Goal: Transaction & Acquisition: Purchase product/service

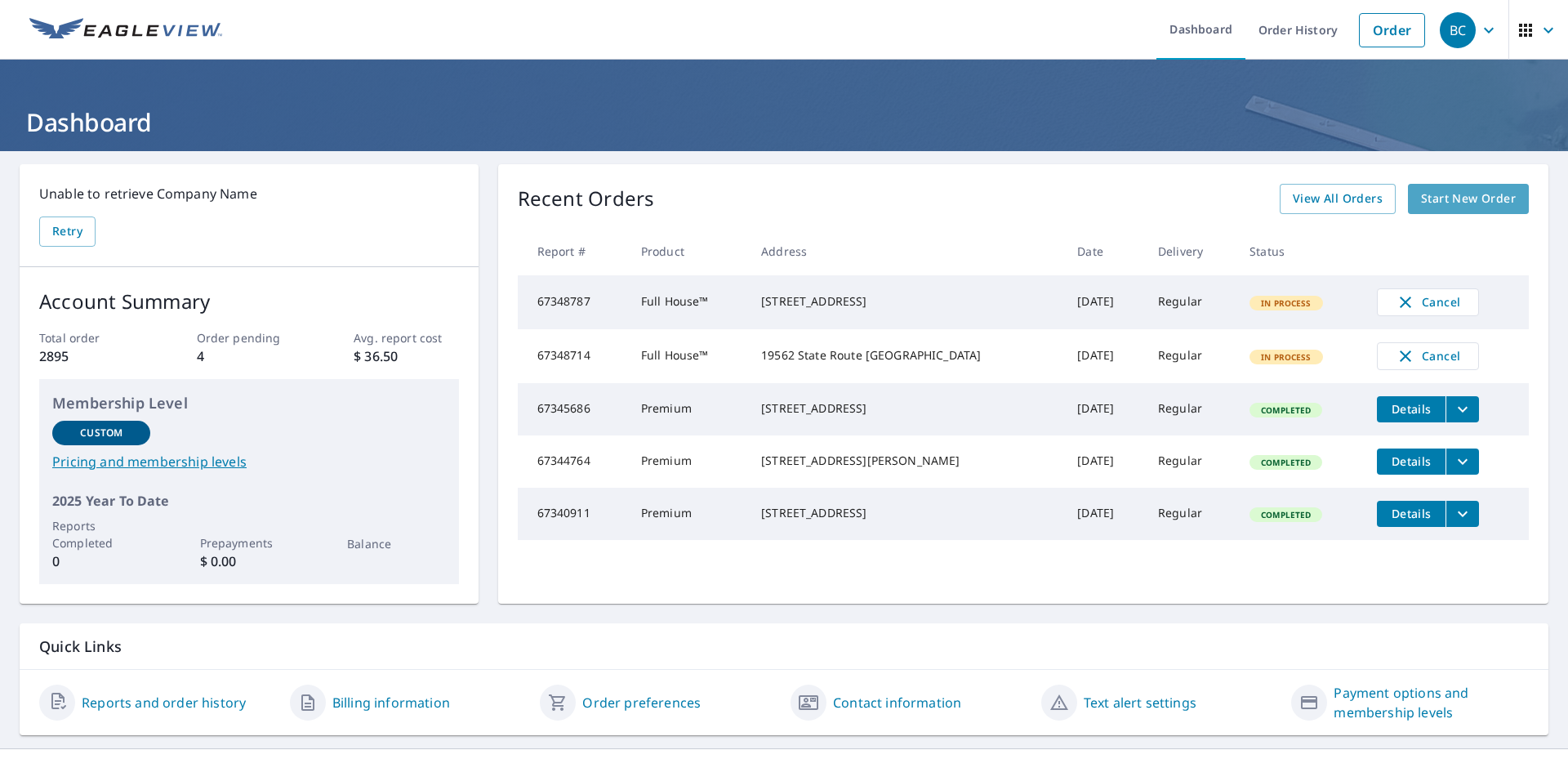
click at [1443, 199] on span "Start New Order" at bounding box center [1467, 198] width 95 height 20
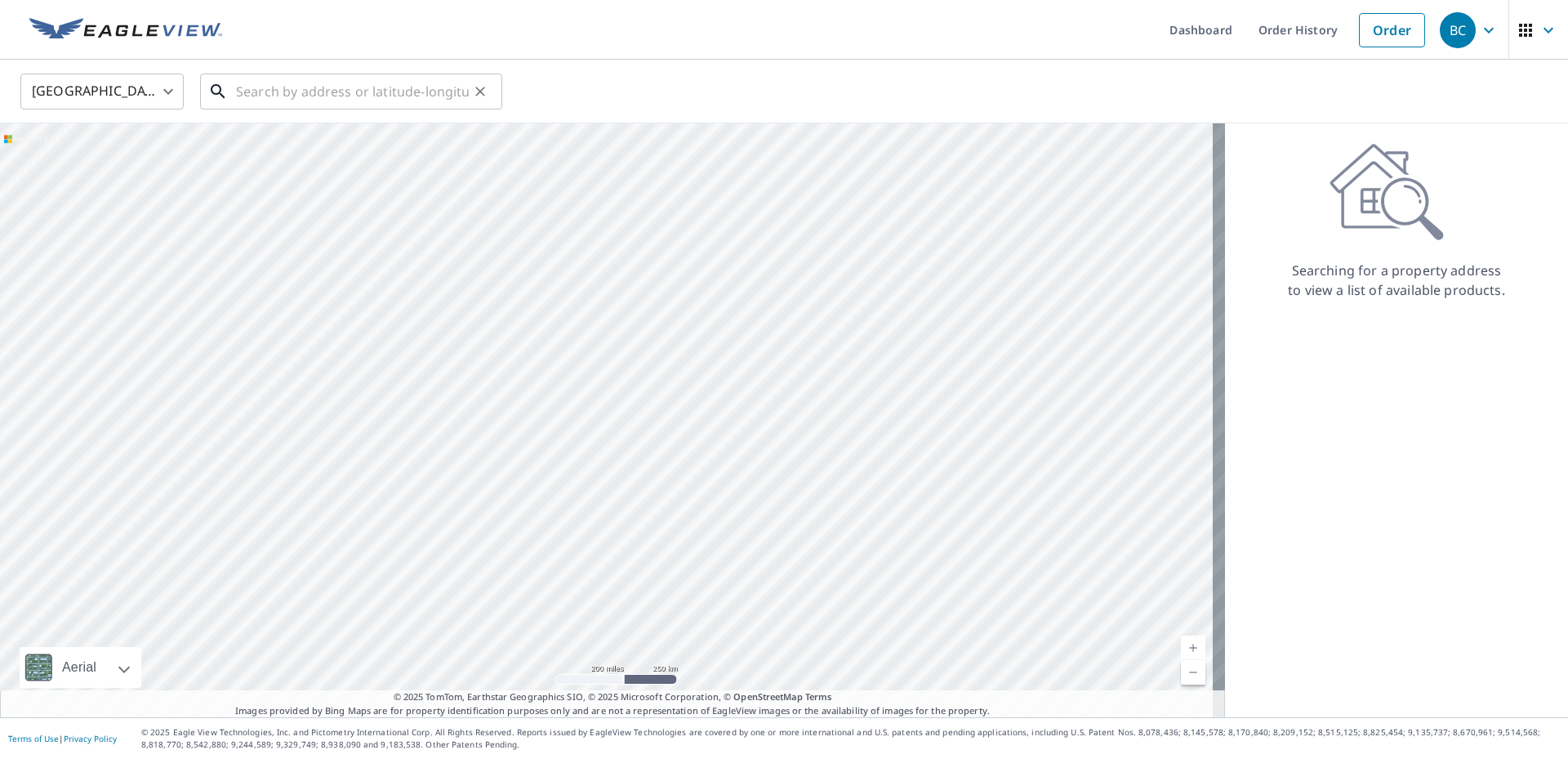
drag, startPoint x: 254, startPoint y: 92, endPoint x: 267, endPoint y: 97, distance: 13.9
click at [267, 97] on input "text" at bounding box center [352, 92] width 233 height 46
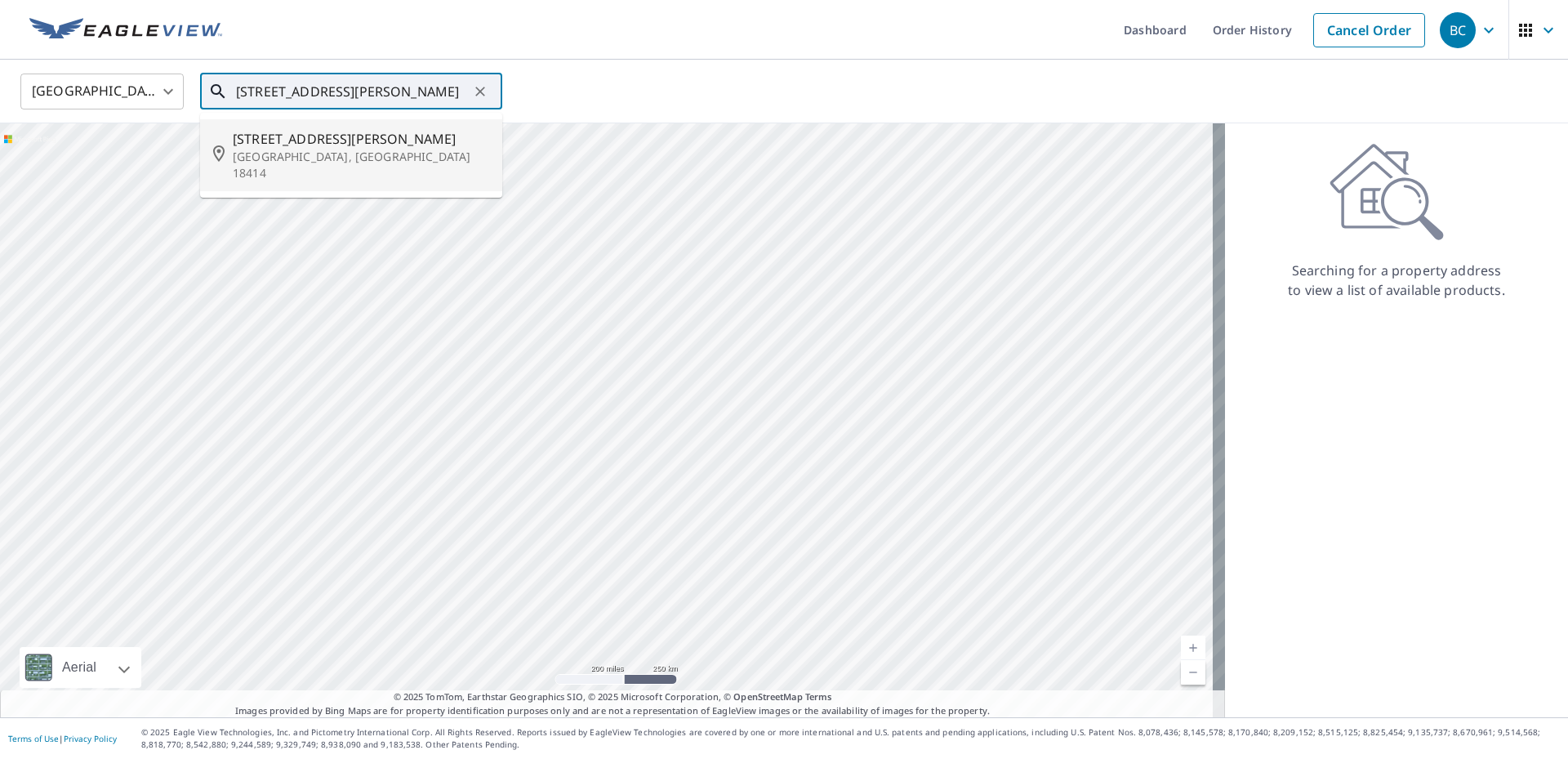
click at [250, 138] on span "[STREET_ADDRESS][PERSON_NAME]" at bounding box center [361, 139] width 257 height 19
type input "[STREET_ADDRESS][PERSON_NAME][PERSON_NAME]"
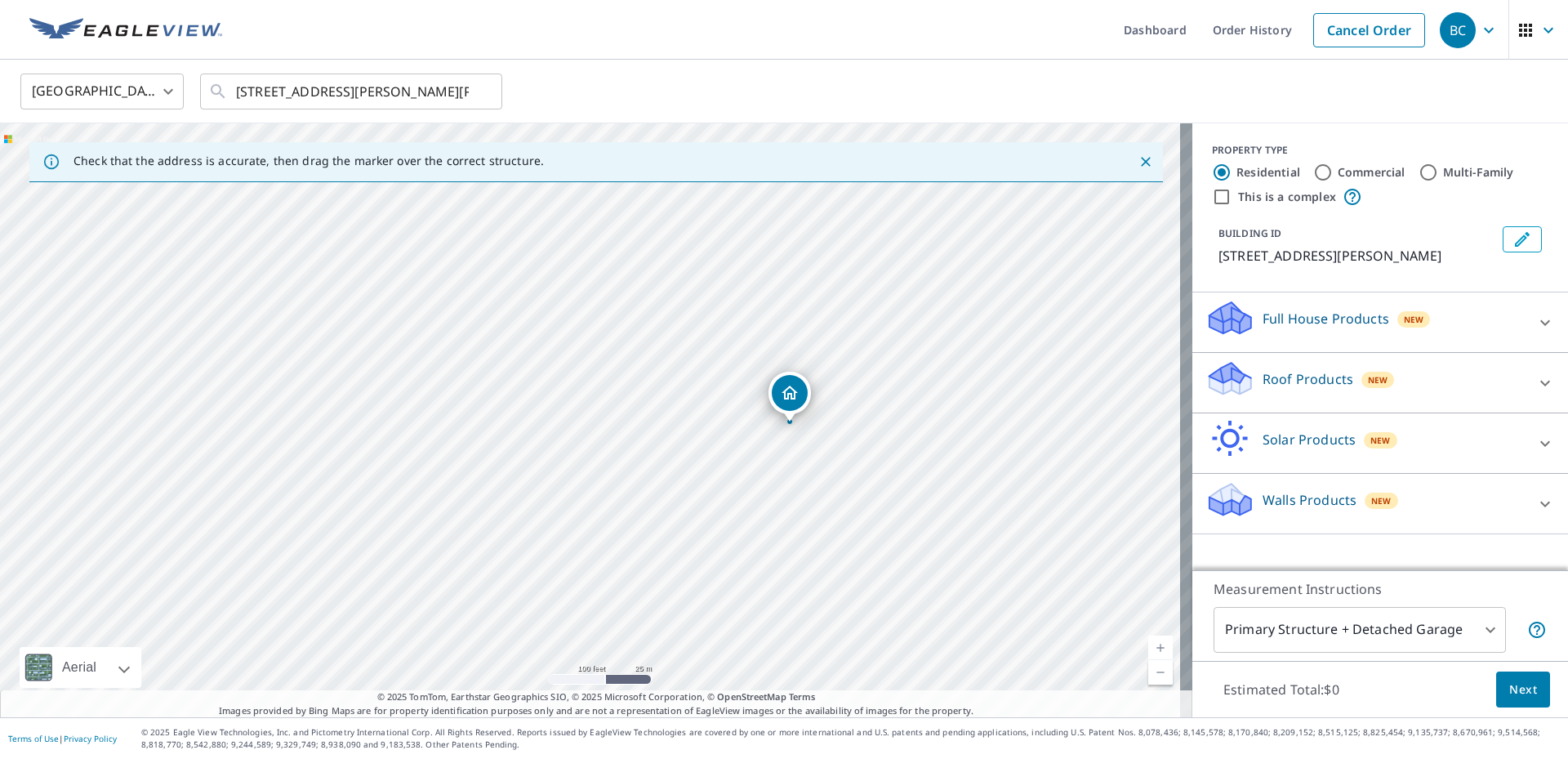
drag, startPoint x: 332, startPoint y: 411, endPoint x: 666, endPoint y: 419, distance: 334.1
click at [666, 419] on div "[STREET_ADDRESS][PERSON_NAME]" at bounding box center [596, 421] width 1193 height 594
drag, startPoint x: 1077, startPoint y: 402, endPoint x: 692, endPoint y: 390, distance: 385.2
click at [692, 390] on div "[STREET_ADDRESS][PERSON_NAME]" at bounding box center [596, 421] width 1193 height 594
drag, startPoint x: 594, startPoint y: 347, endPoint x: 744, endPoint y: 717, distance: 399.2
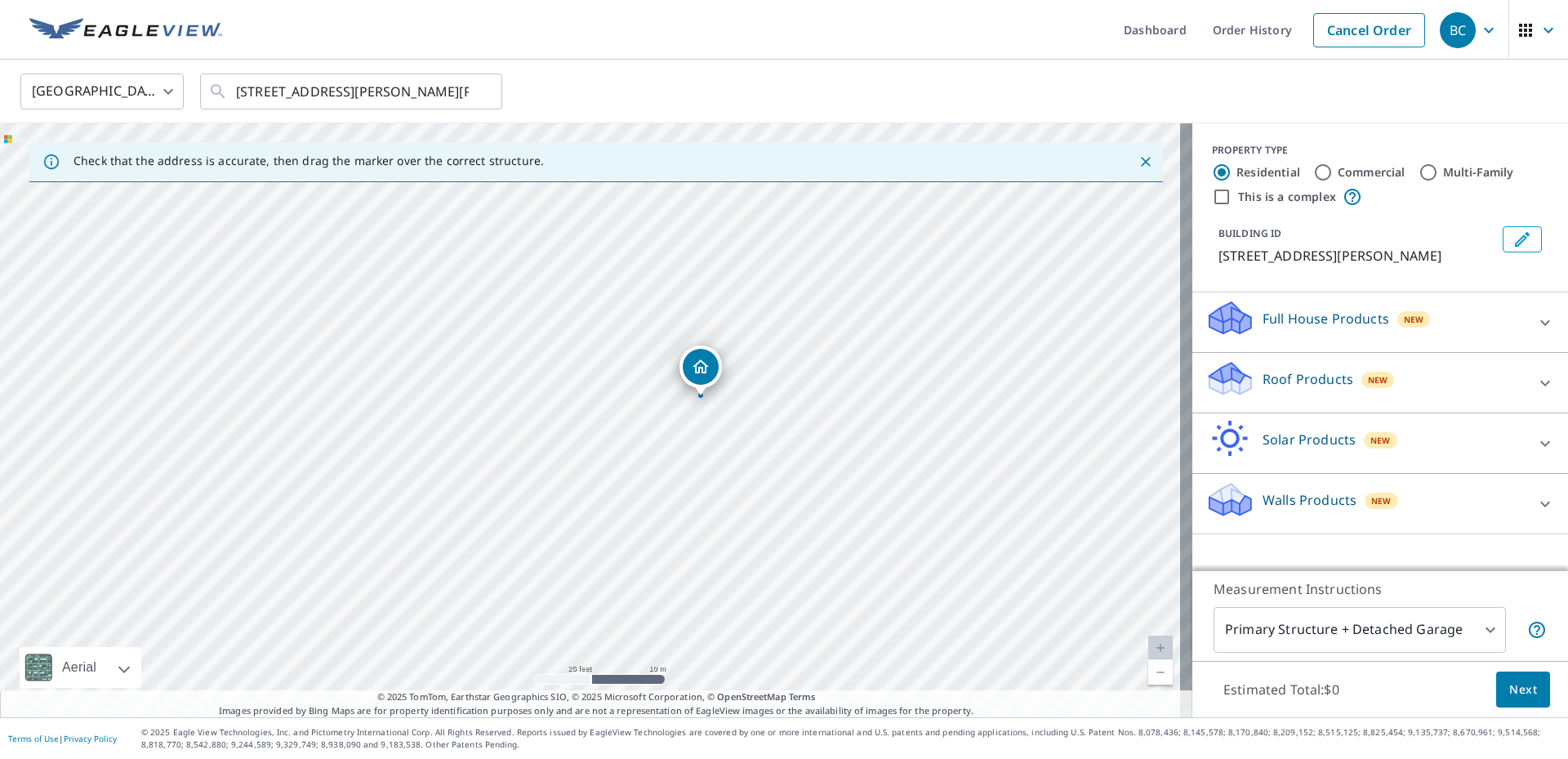
click at [744, 717] on div "Dashboard Order History Cancel Order [DEMOGRAPHIC_DATA][GEOGRAPHIC_DATA] [GEOGR…" at bounding box center [784, 380] width 1568 height 759
click at [629, 540] on div "[STREET_ADDRESS][PERSON_NAME]" at bounding box center [596, 421] width 1193 height 594
click at [1535, 393] on icon at bounding box center [1545, 383] width 19 height 19
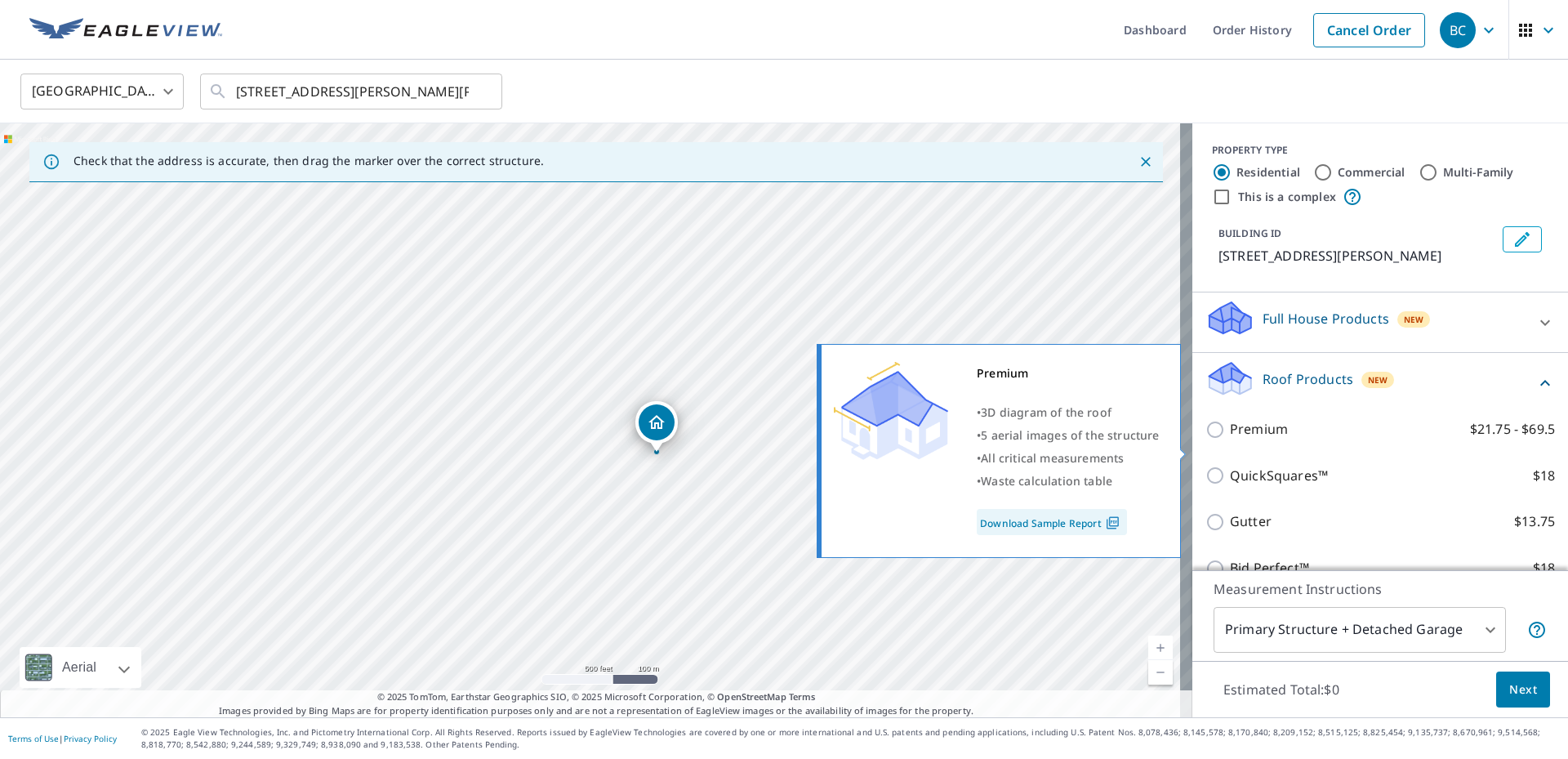
click at [1205, 440] on input "Premium $21.75 - $69.5" at bounding box center [1217, 429] width 25 height 19
checkbox input "true"
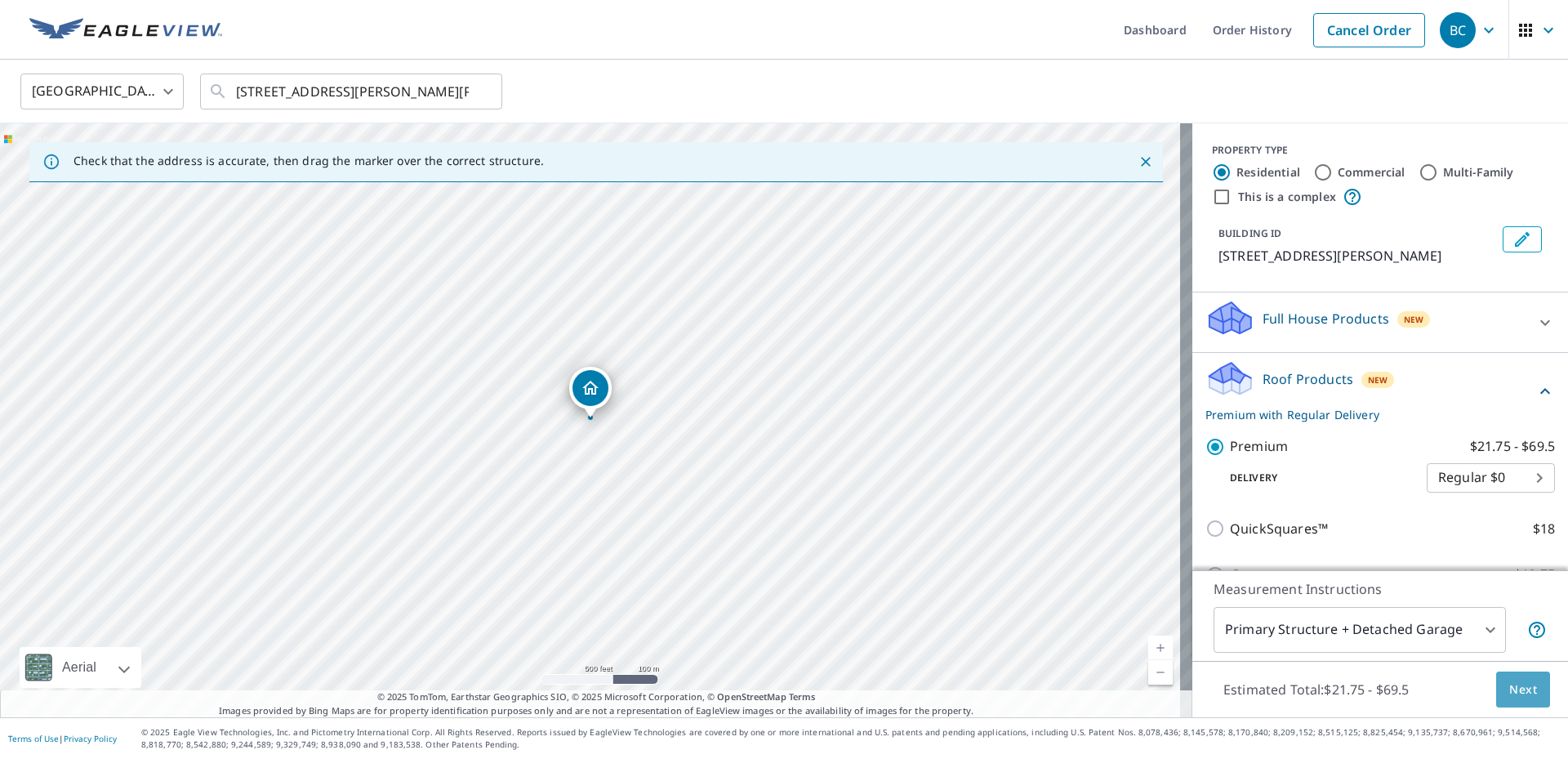
click at [1519, 689] on span "Next" at bounding box center [1522, 689] width 28 height 20
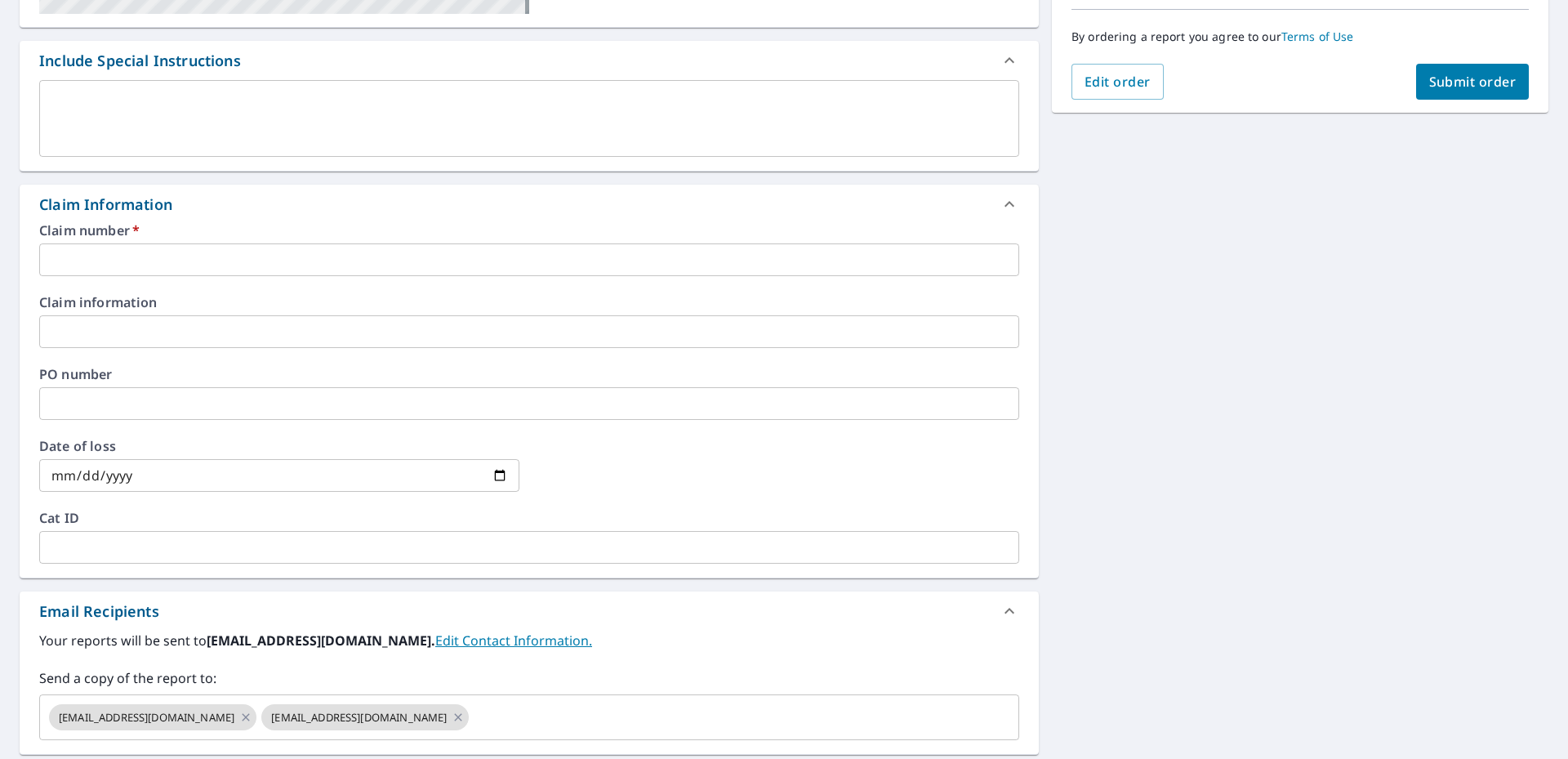
scroll to position [572, 0]
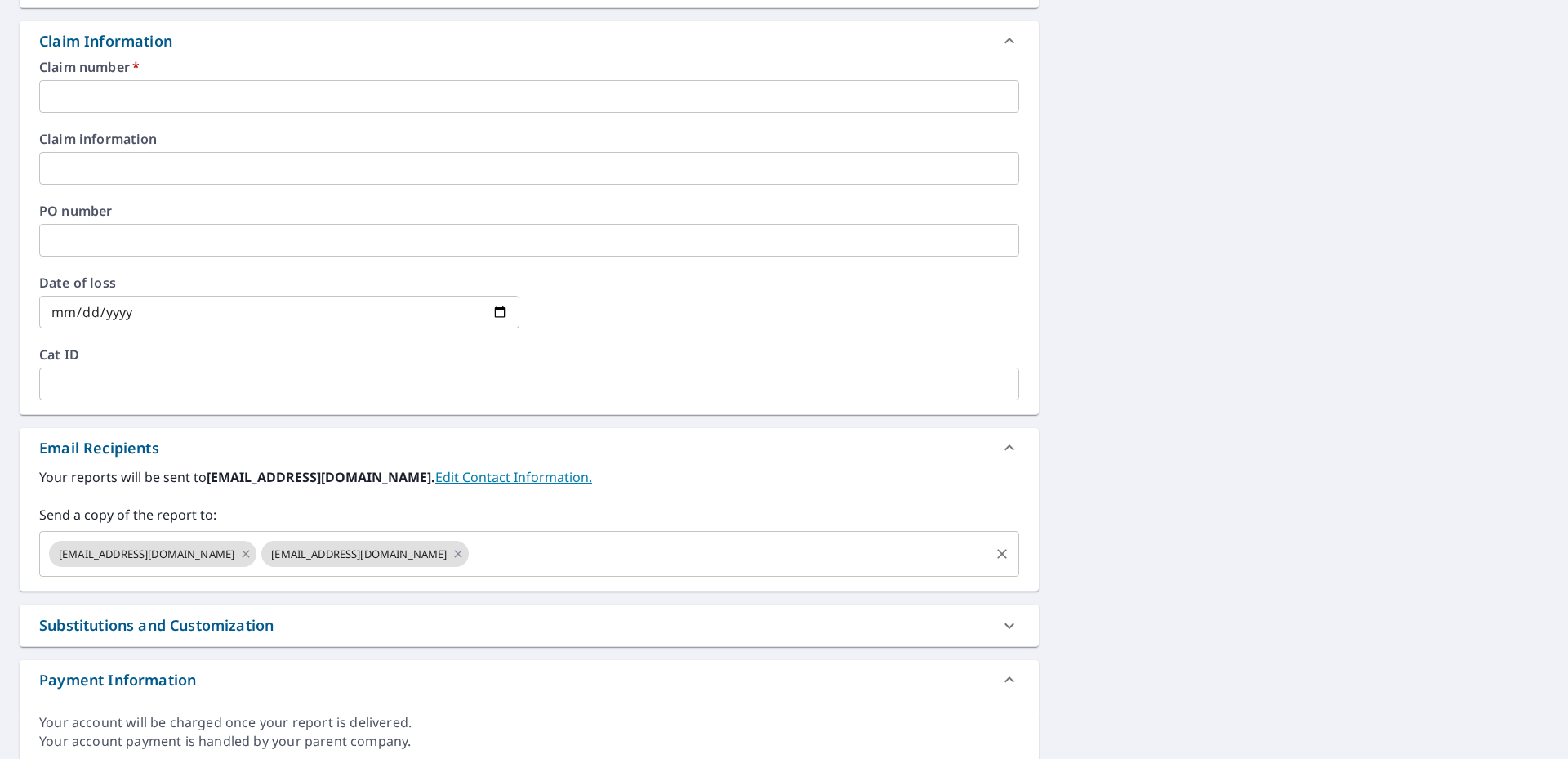
click at [239, 554] on icon at bounding box center [246, 554] width 13 height 18
checkbox input "true"
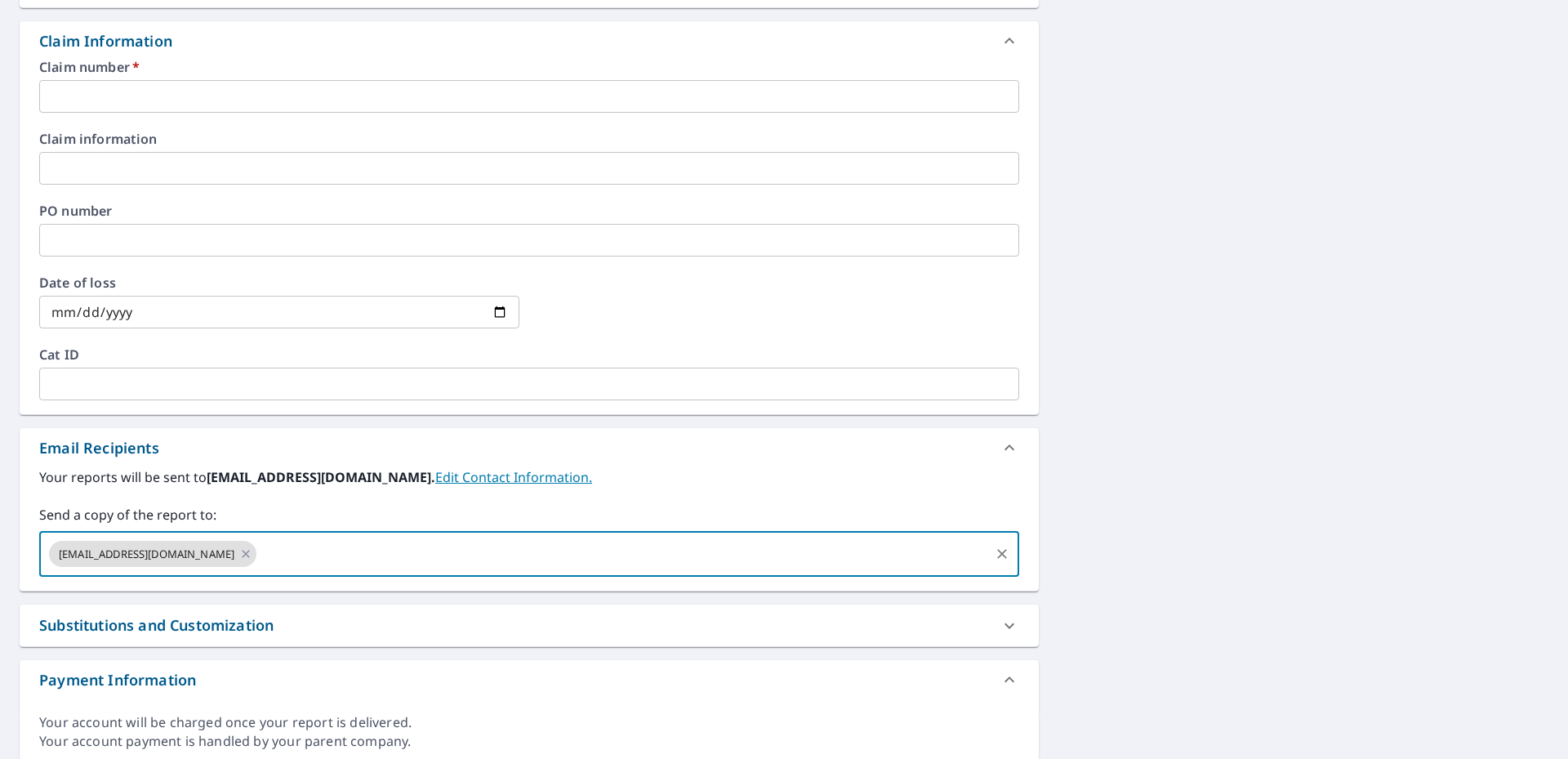
click at [259, 552] on input "text" at bounding box center [623, 554] width 728 height 31
type input "[EMAIL_ADDRESS][DOMAIN_NAME]"
checkbox input "true"
type input "[EMAIL_ADDRESS][DOMAIN_NAME]"
checkbox input "true"
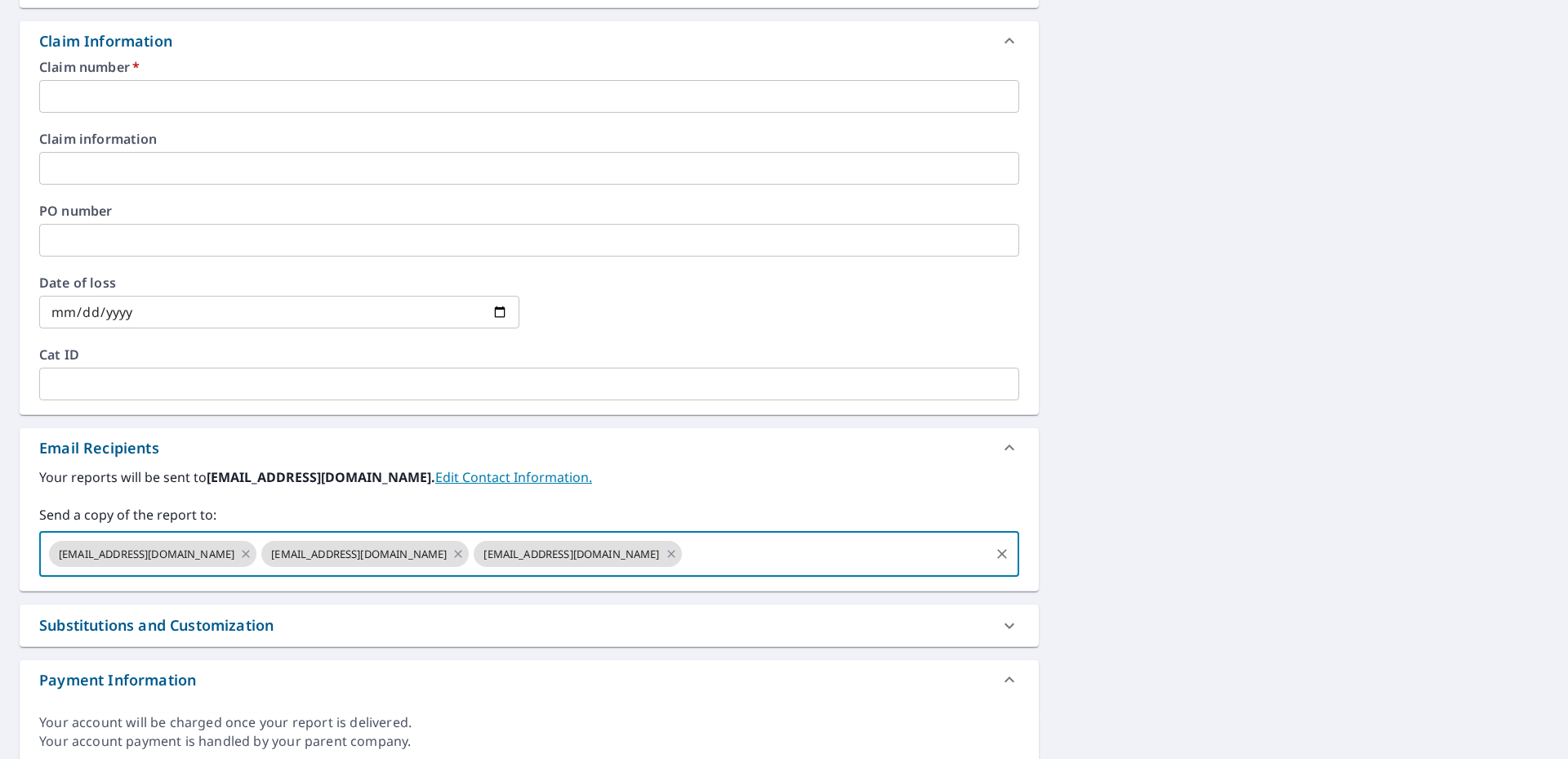
scroll to position [245, 0]
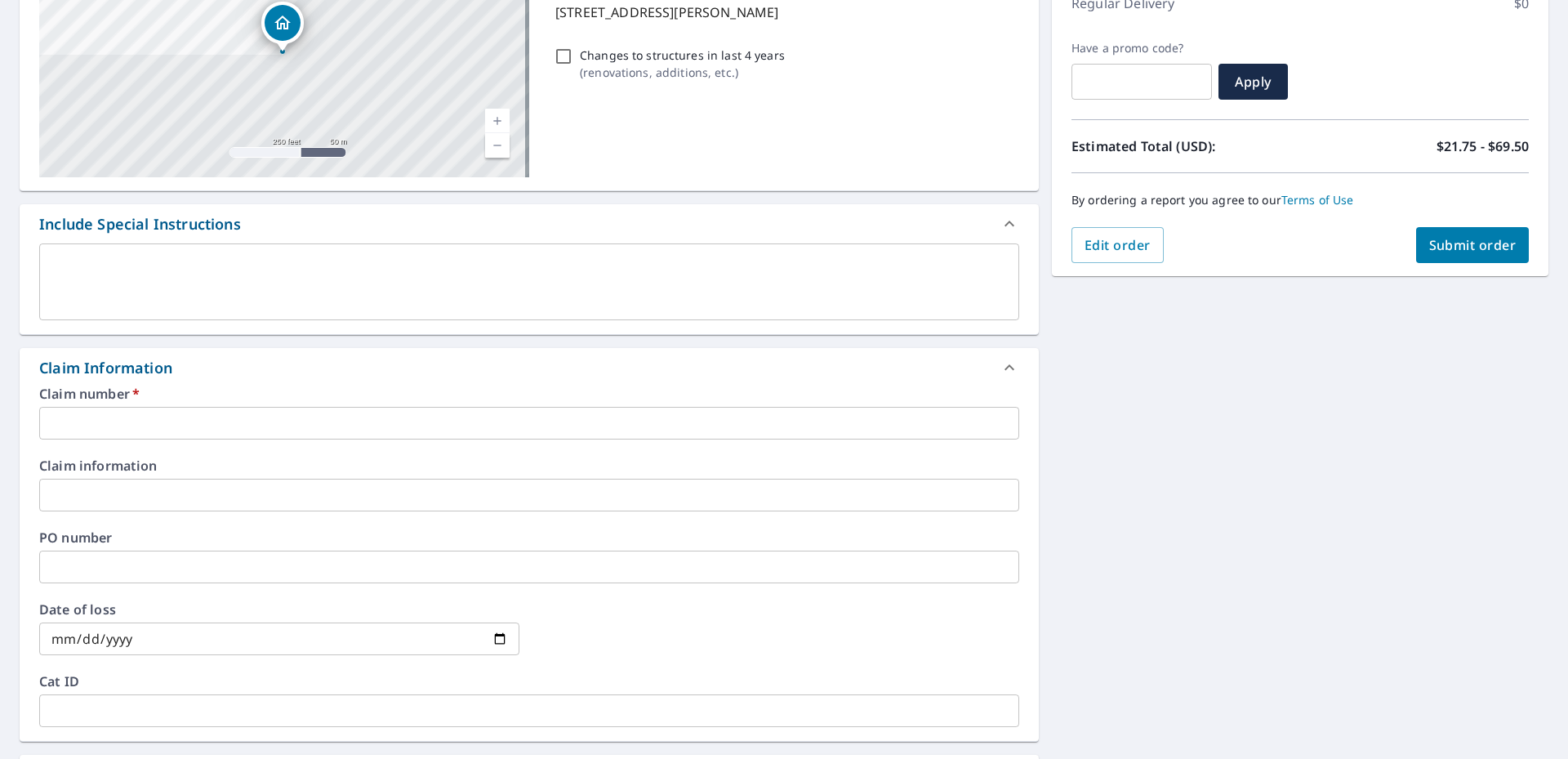
click at [111, 428] on input "text" at bounding box center [529, 424] width 980 height 33
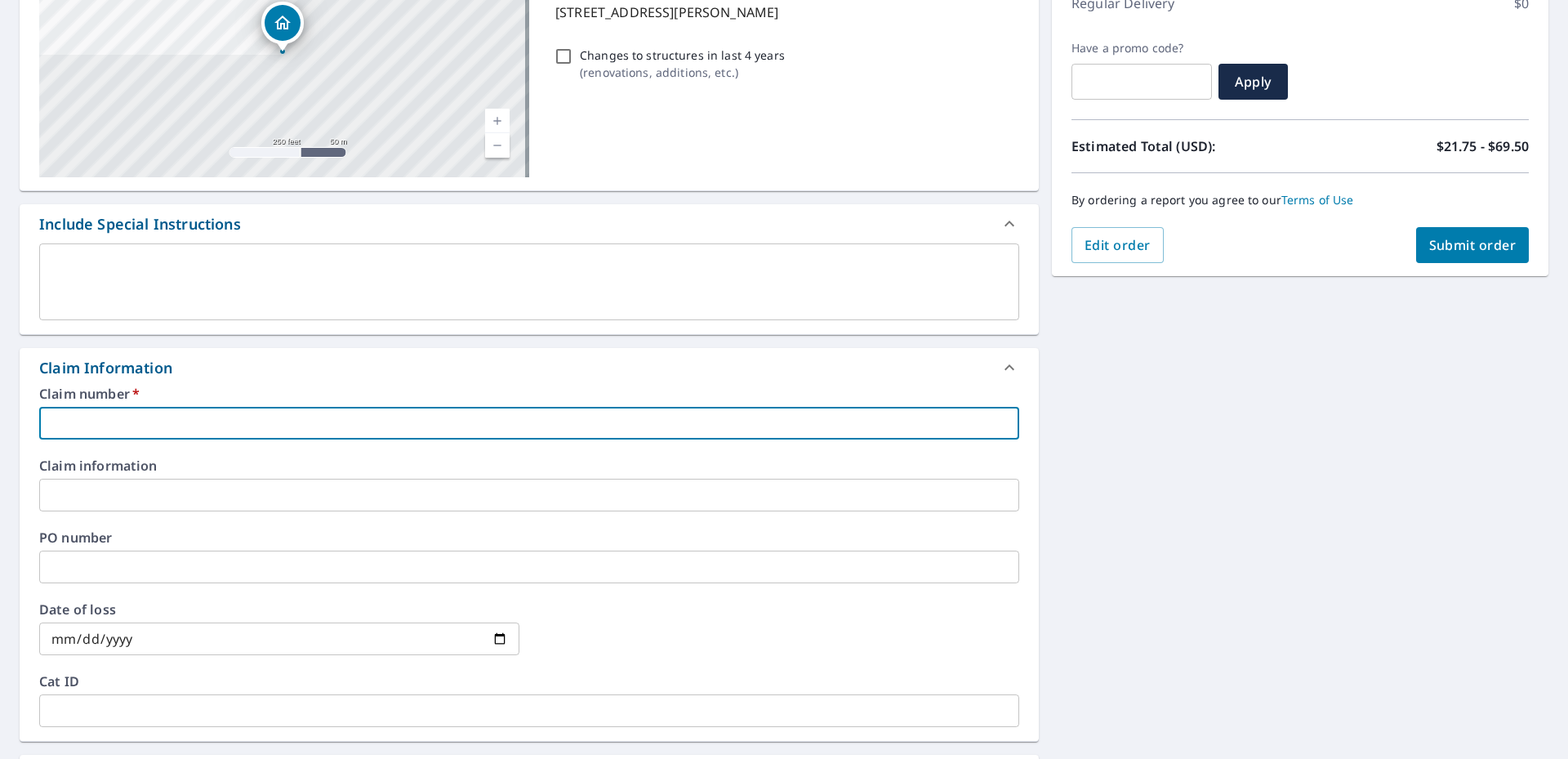
type input "3"
checkbox input "true"
type input "35"
checkbox input "true"
type input "355"
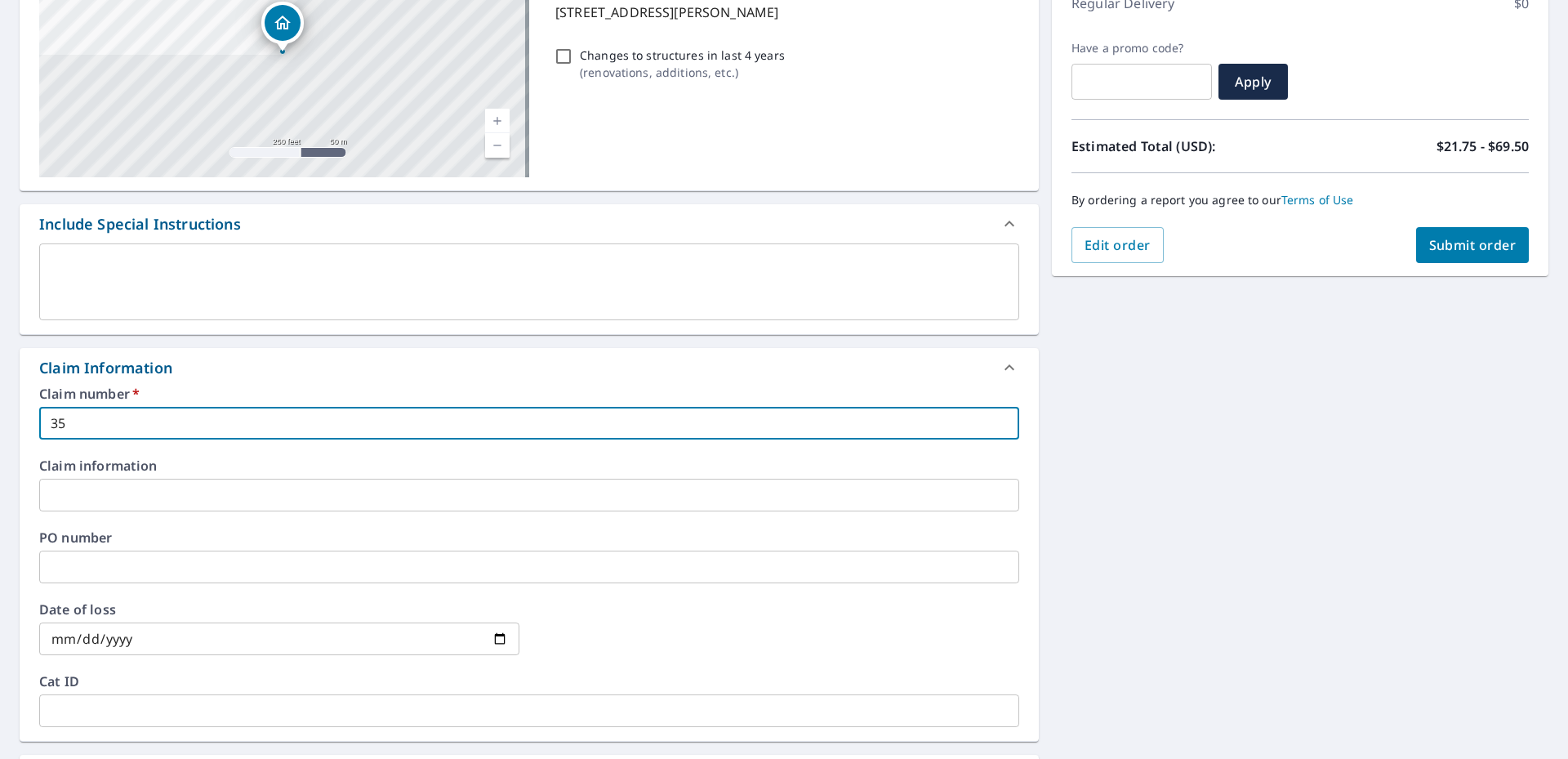
checkbox input "true"
type input "3553"
checkbox input "true"
type input "35539"
checkbox input "true"
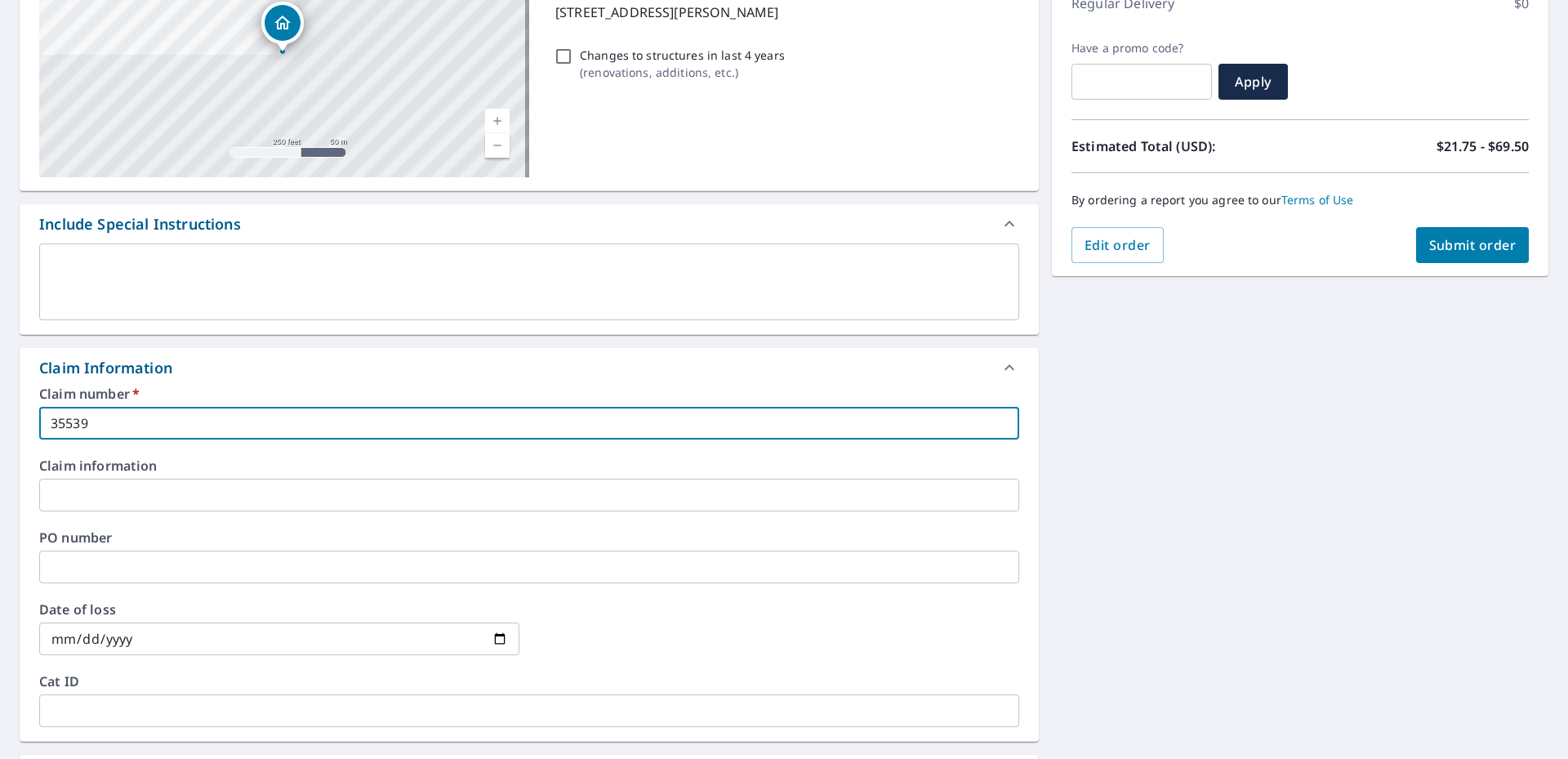
type input "355398"
checkbox input "true"
type input "3553980"
checkbox input "true"
type input "3553980"
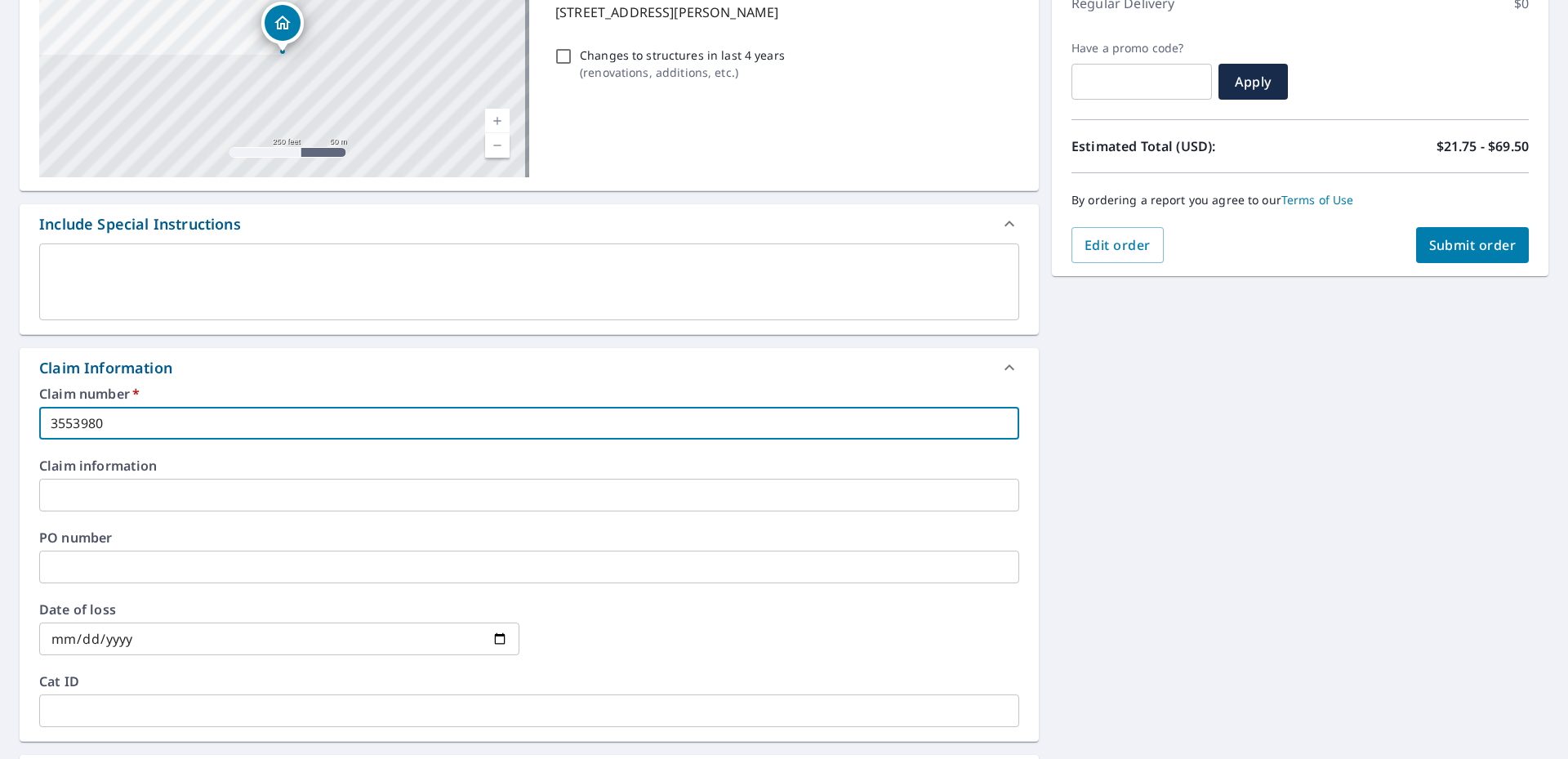
click at [91, 573] on input "text" at bounding box center [529, 567] width 980 height 33
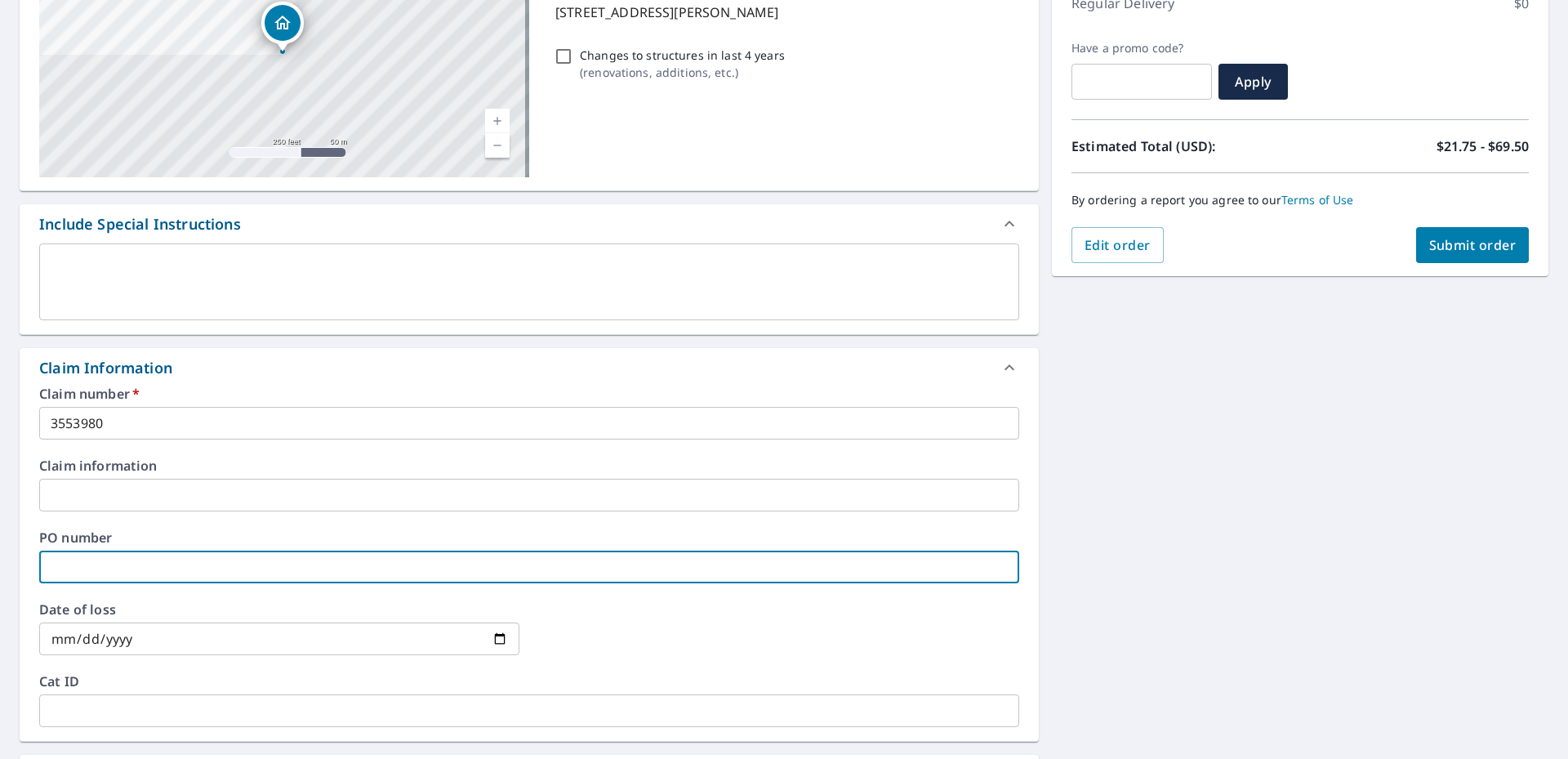
type input "3"
checkbox input "true"
type input "35"
checkbox input "true"
type input "355"
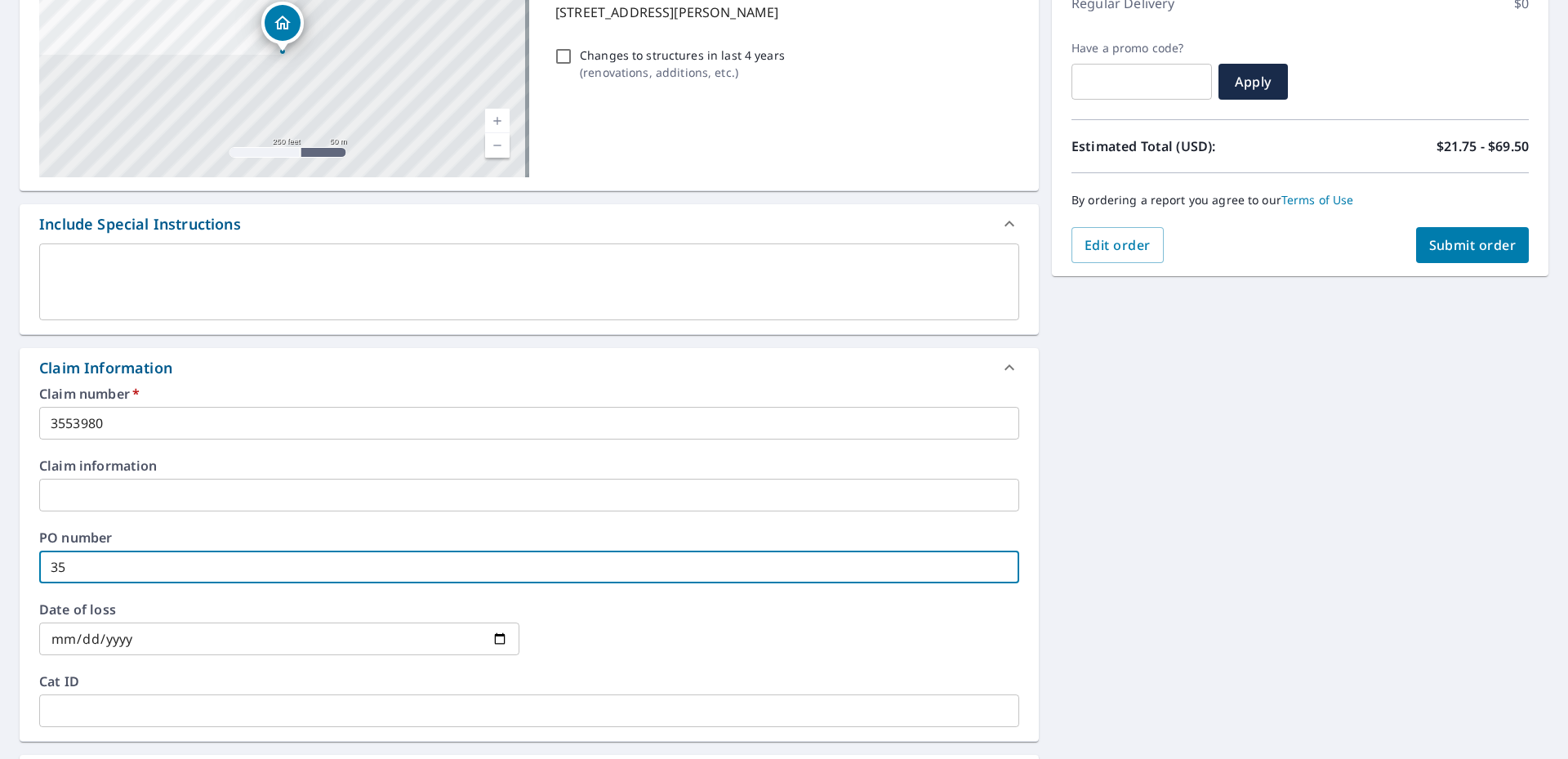
checkbox input "true"
type input "3553"
checkbox input "true"
type input "35539"
checkbox input "true"
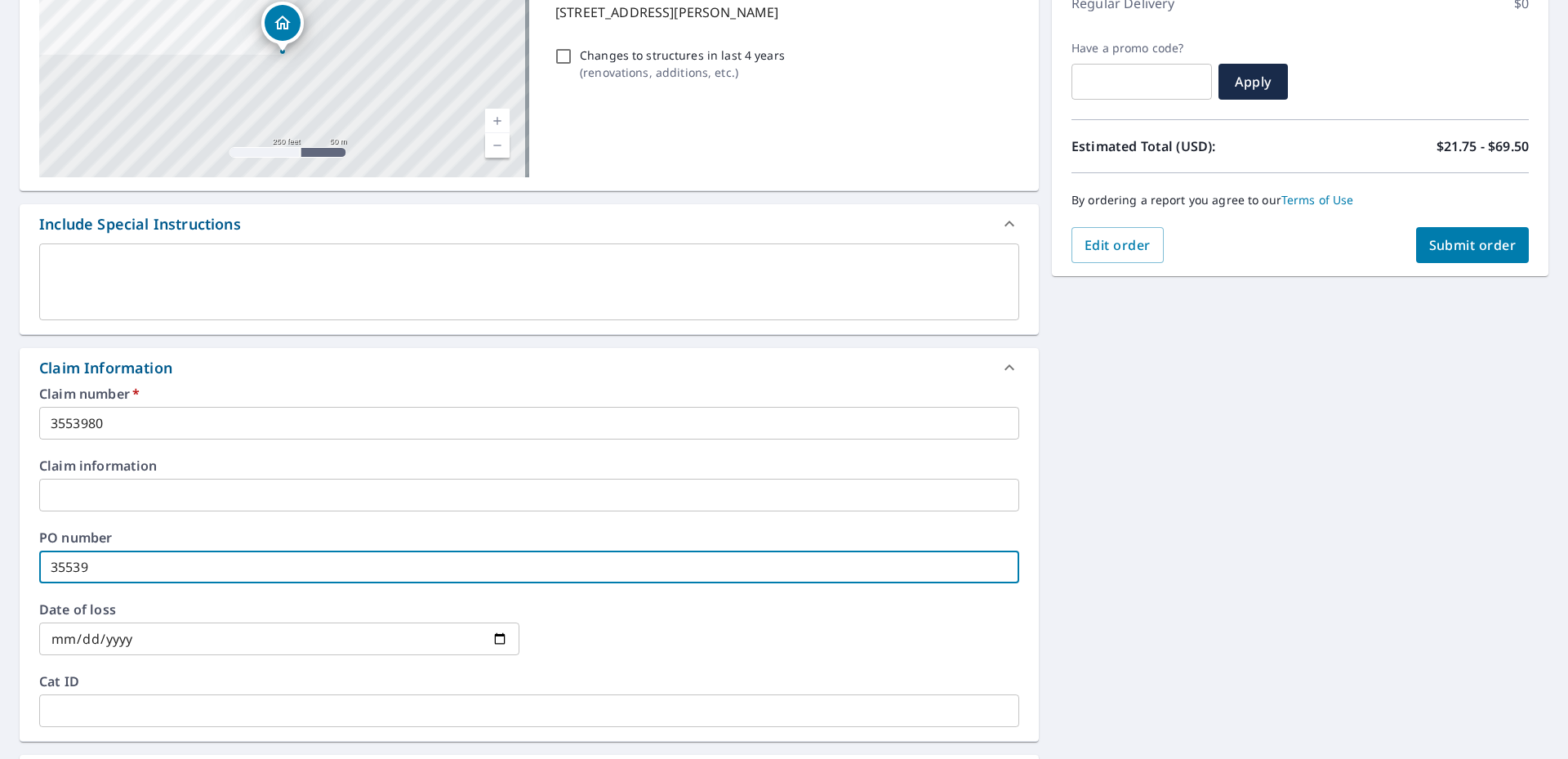
type input "355398"
checkbox input "true"
type input "3553980"
checkbox input "true"
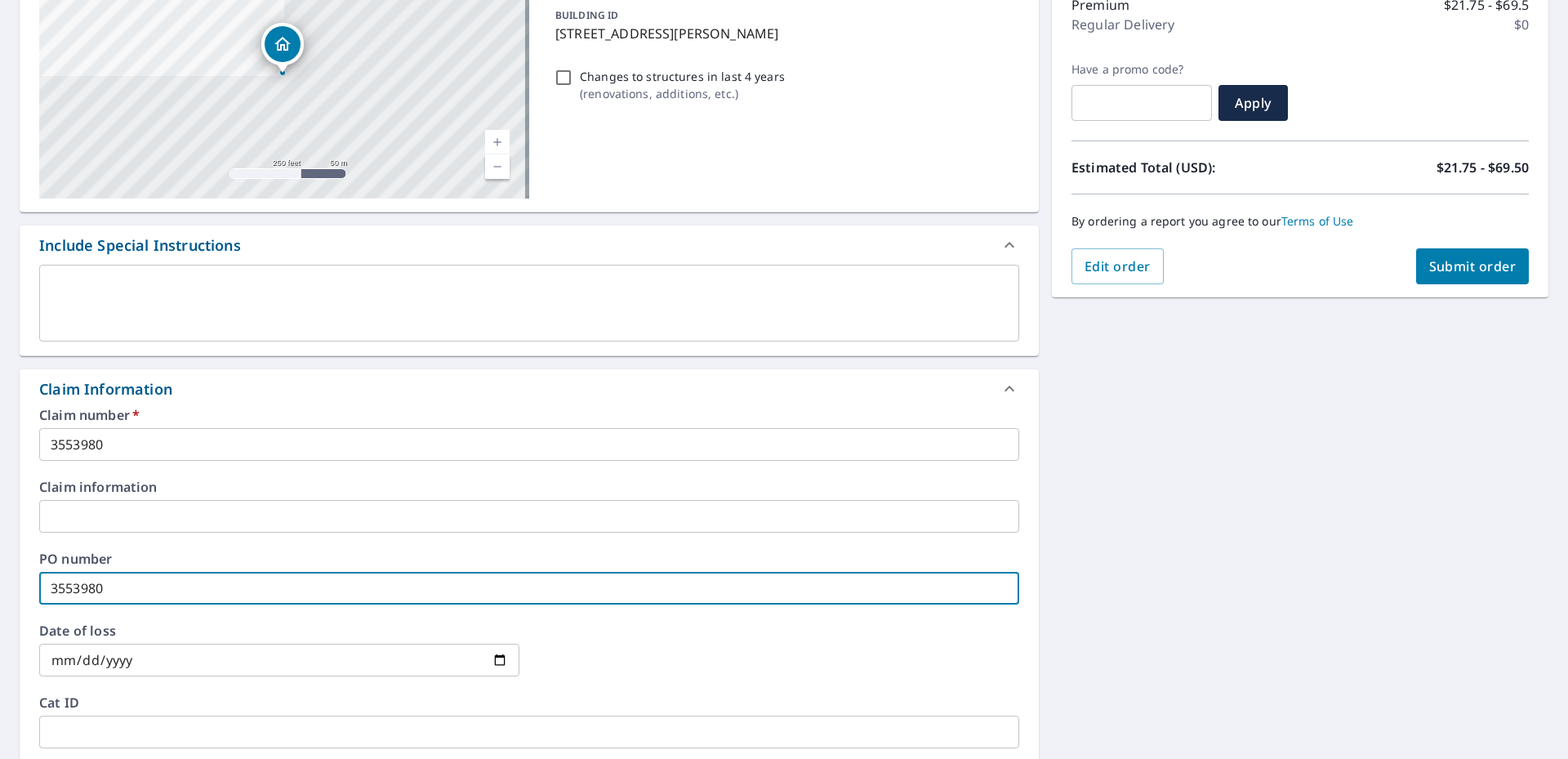
scroll to position [0, 0]
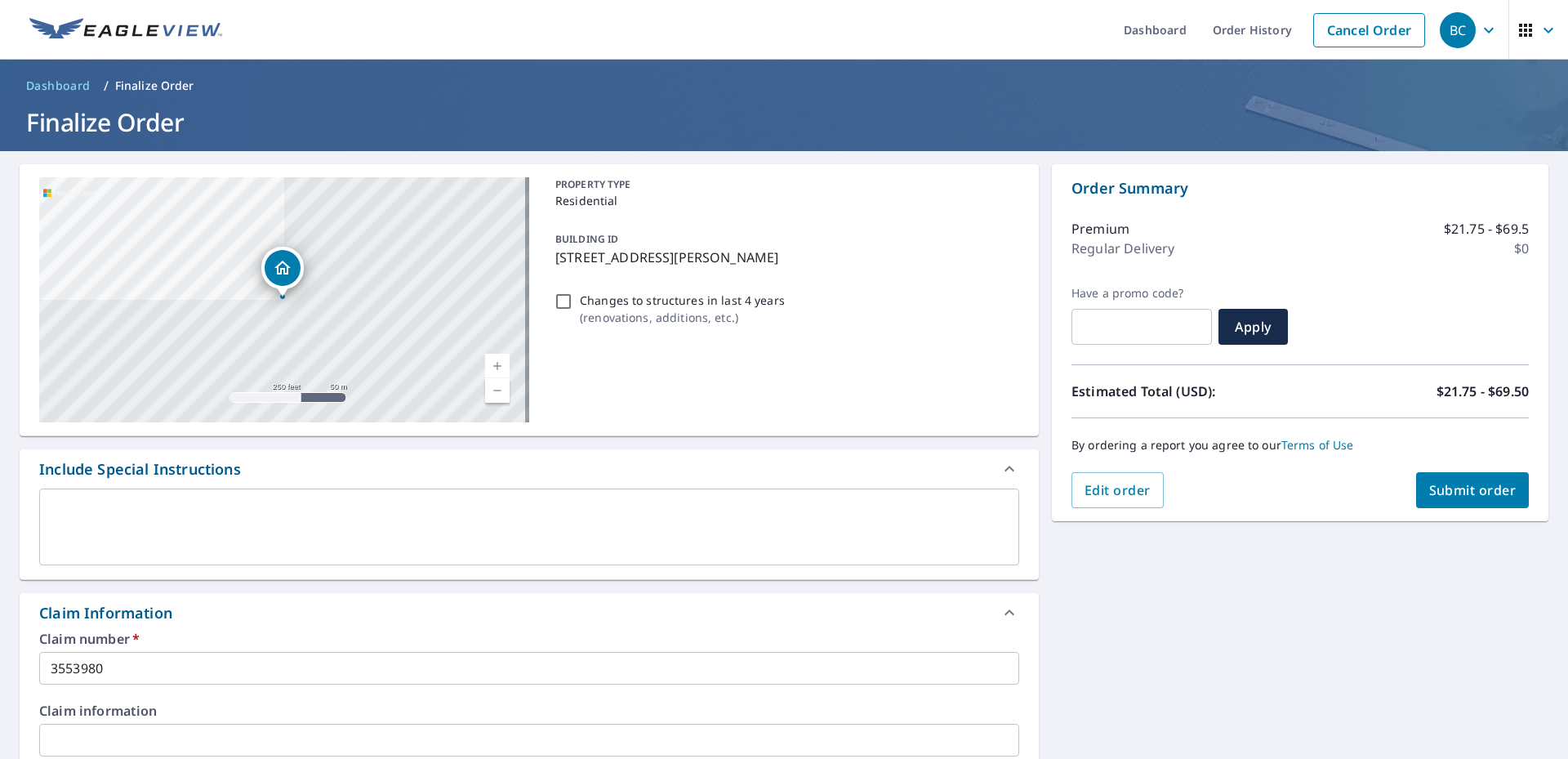
type input "3553980"
click at [1449, 486] on span "Submit order" at bounding box center [1472, 490] width 87 height 18
checkbox input "true"
